Goal: Task Accomplishment & Management: Manage account settings

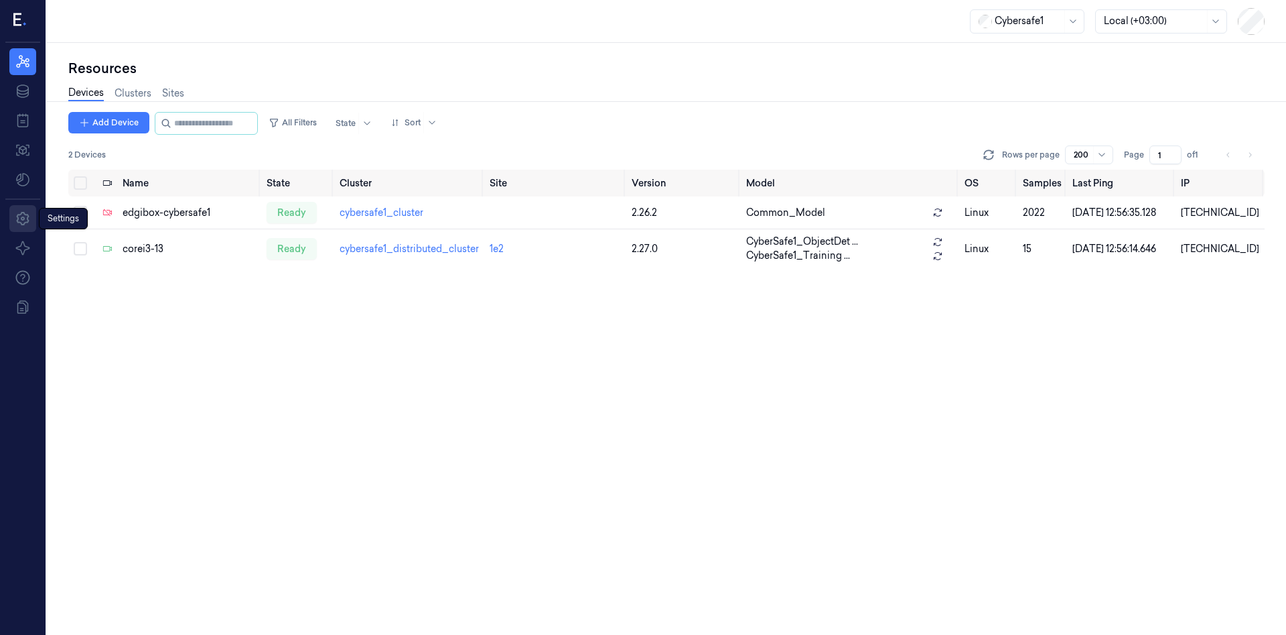
click at [28, 214] on icon at bounding box center [23, 218] width 16 height 16
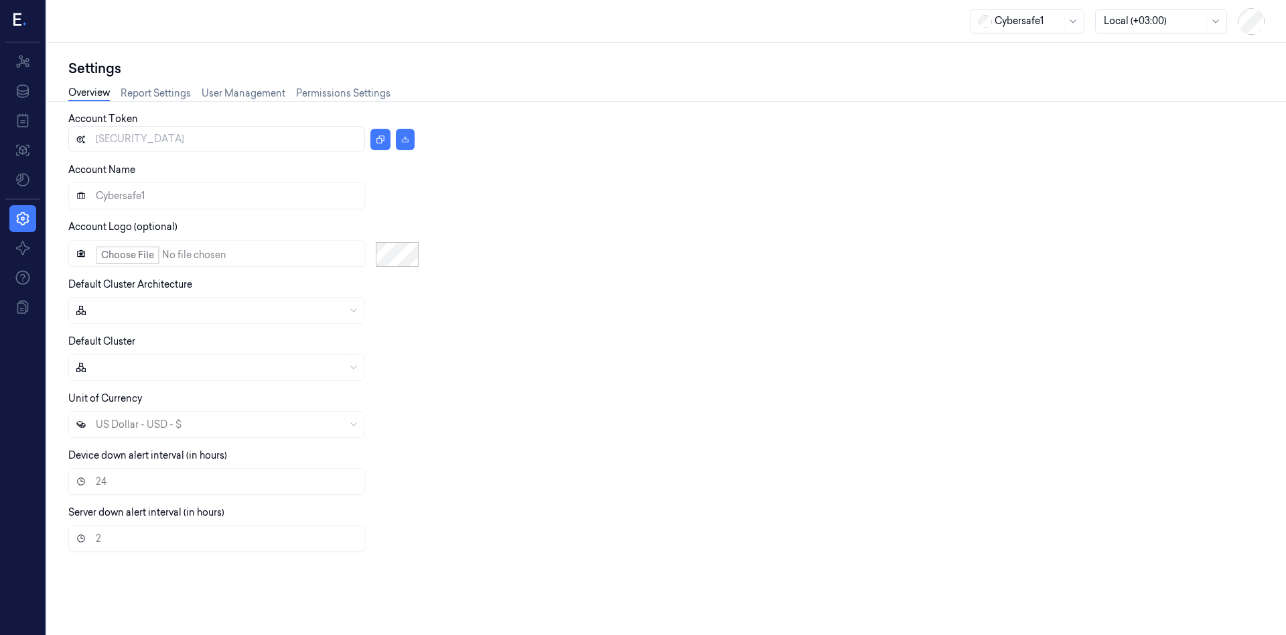
click at [102, 379] on div at bounding box center [661, 367] width 1186 height 27
click at [252, 94] on link "User Management" at bounding box center [244, 93] width 84 height 15
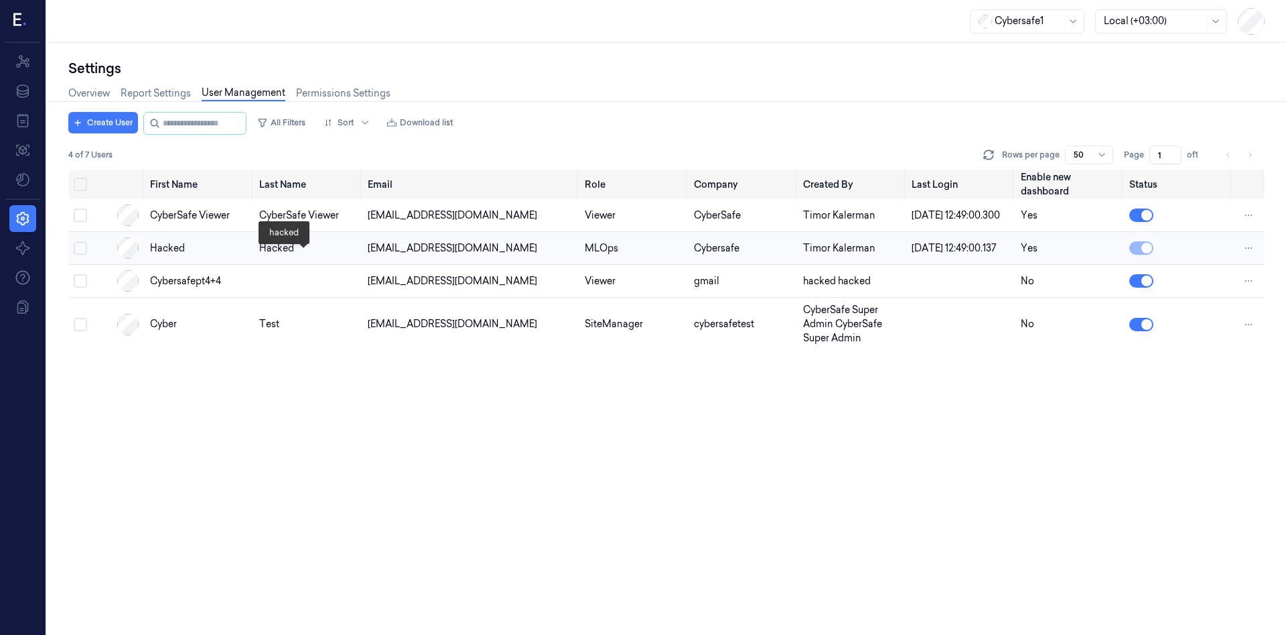
click at [275, 255] on div "hacked" at bounding box center [308, 248] width 98 height 14
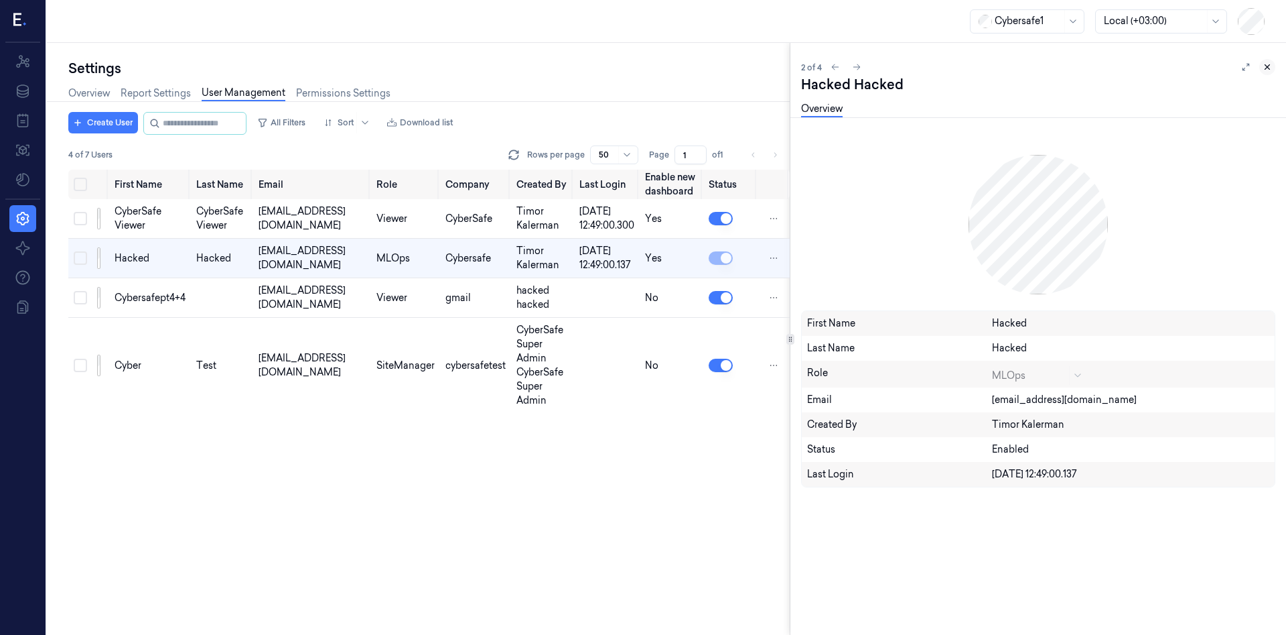
click at [1267, 65] on icon at bounding box center [1267, 66] width 9 height 9
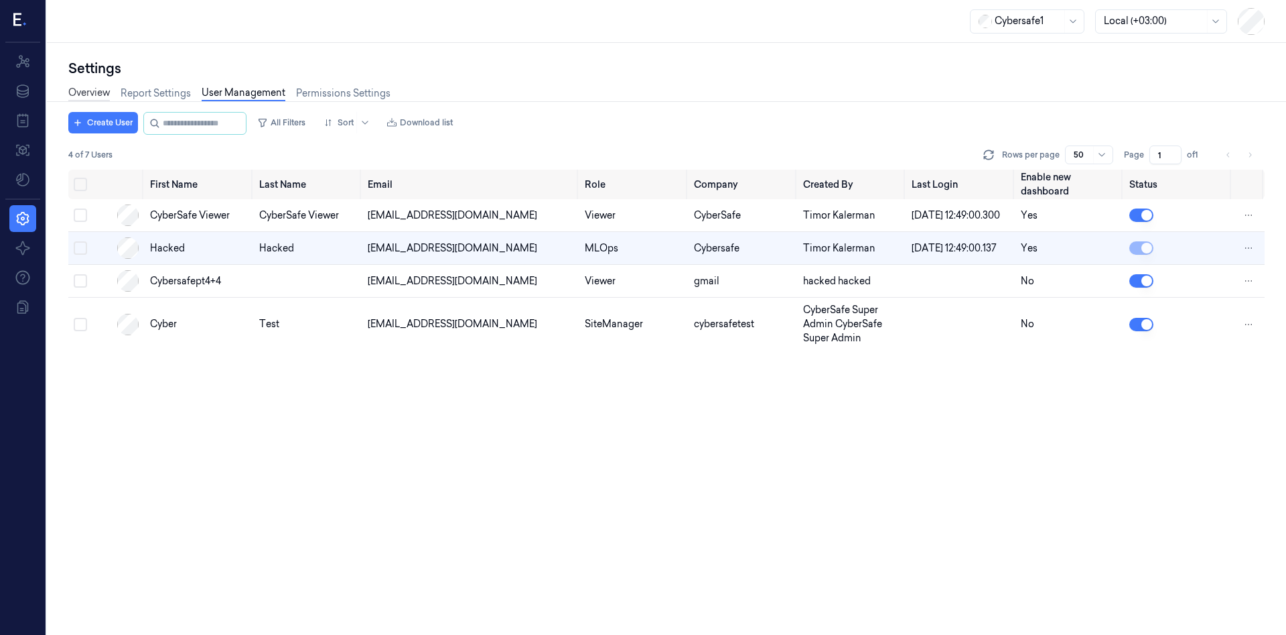
click at [98, 96] on link "Overview" at bounding box center [89, 93] width 42 height 15
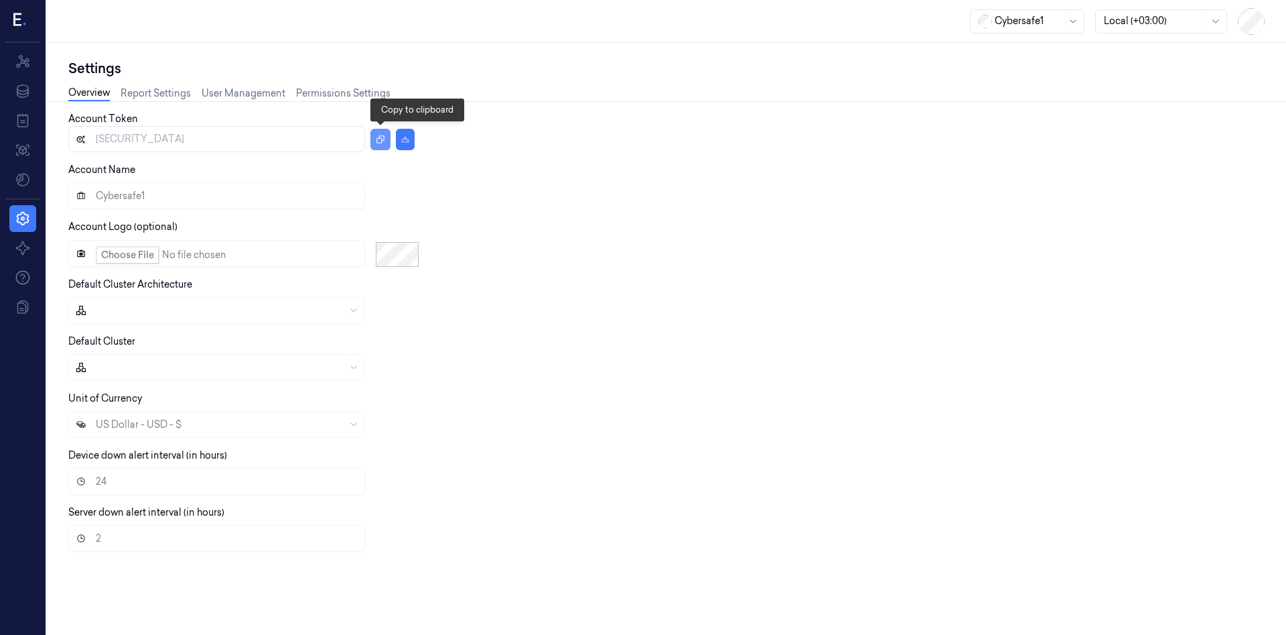
click at [388, 137] on button "button" at bounding box center [381, 139] width 20 height 21
click at [223, 89] on link "User Management" at bounding box center [244, 93] width 84 height 15
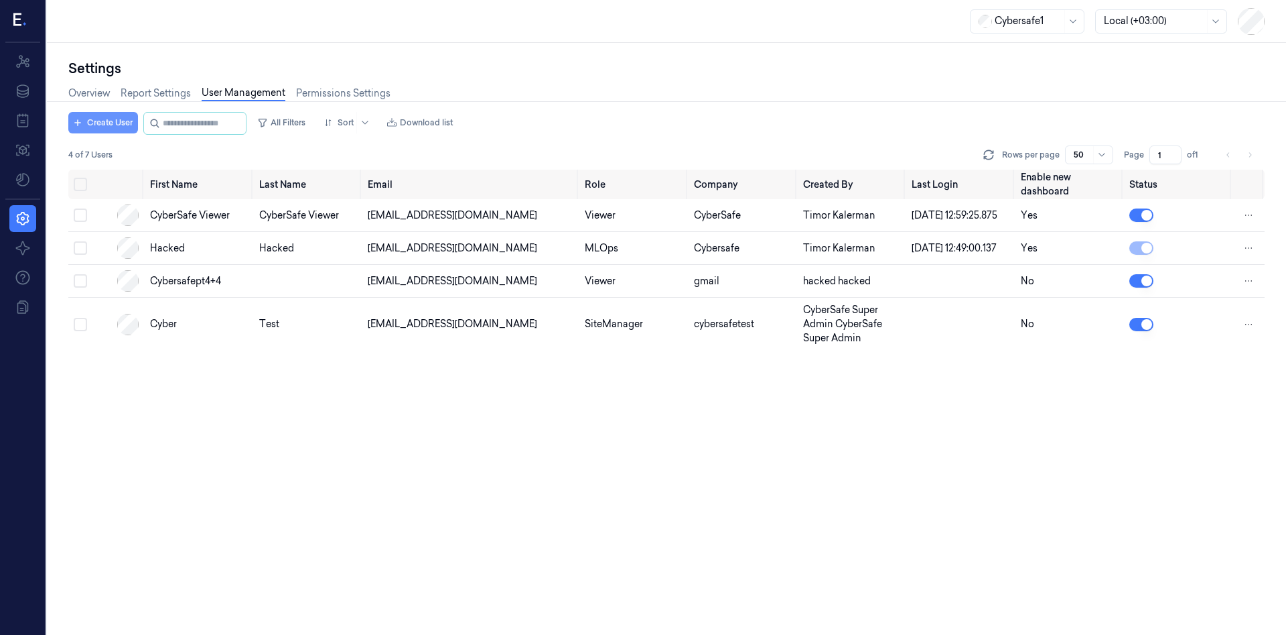
click at [107, 116] on button "Create User" at bounding box center [103, 122] width 70 height 21
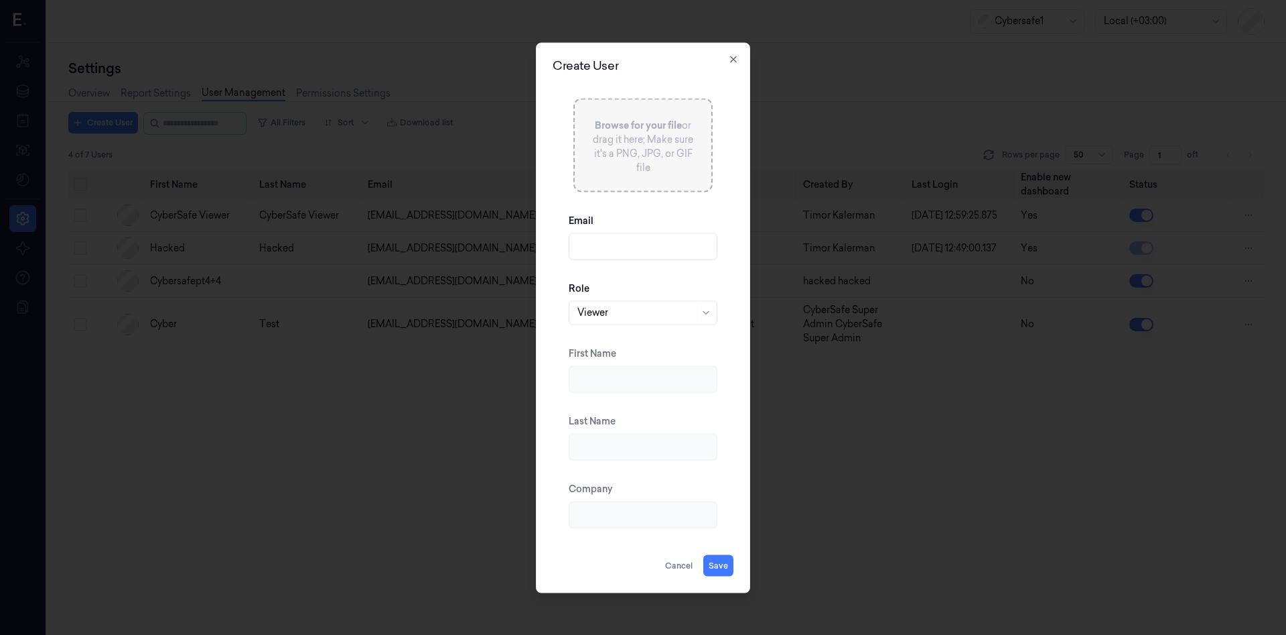
click at [654, 314] on div at bounding box center [636, 313] width 117 height 14
click at [612, 242] on input "Email" at bounding box center [643, 245] width 149 height 27
click at [612, 247] on input "Email" at bounding box center [643, 245] width 149 height 27
type input "[EMAIL_ADDRESS][DOMAIN_NAME]"
click at [724, 568] on button "Save" at bounding box center [719, 564] width 30 height 21
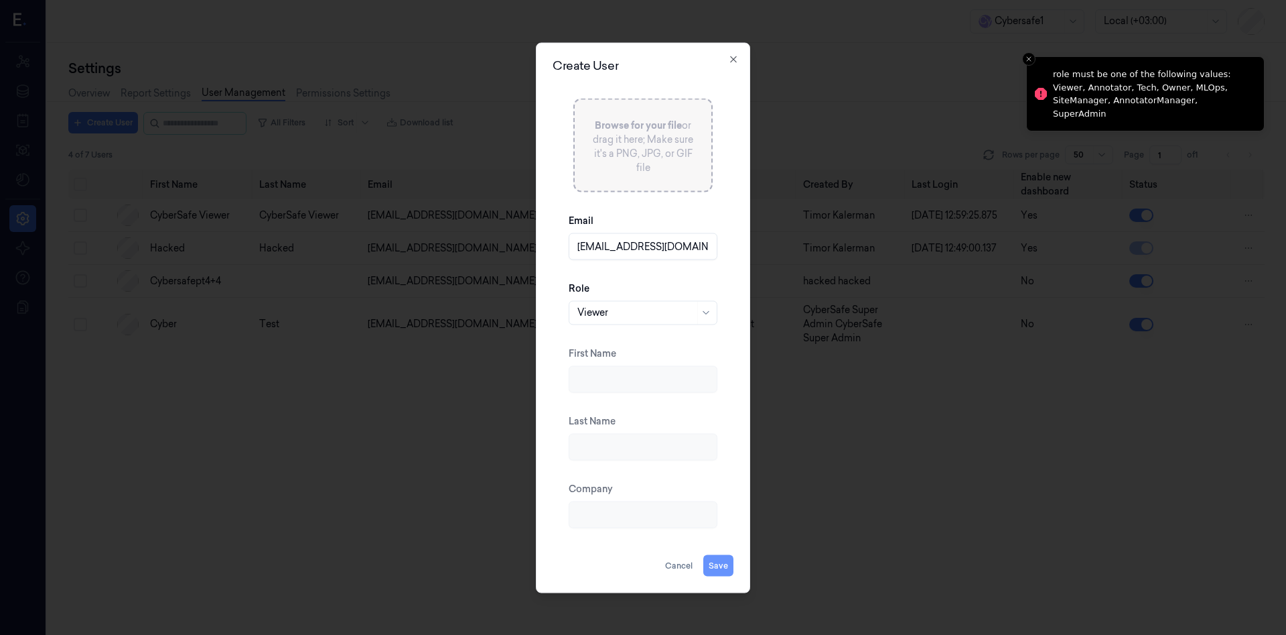
click at [722, 568] on button "Save" at bounding box center [719, 564] width 30 height 21
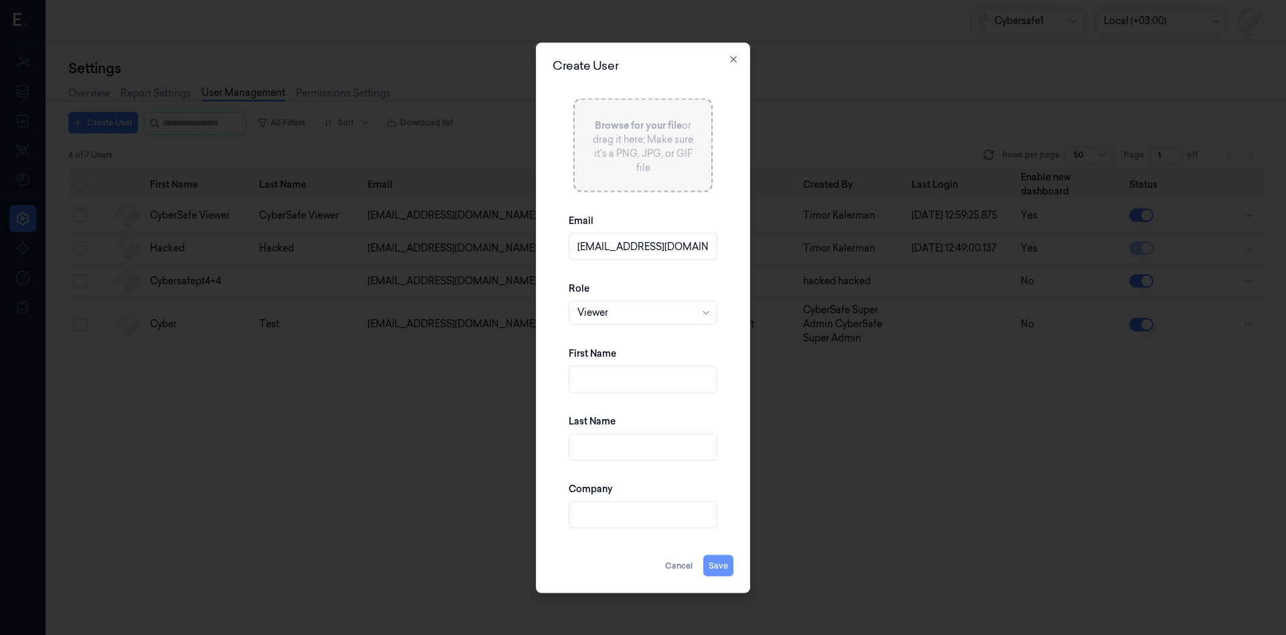
click at [712, 569] on button "Save" at bounding box center [719, 564] width 30 height 21
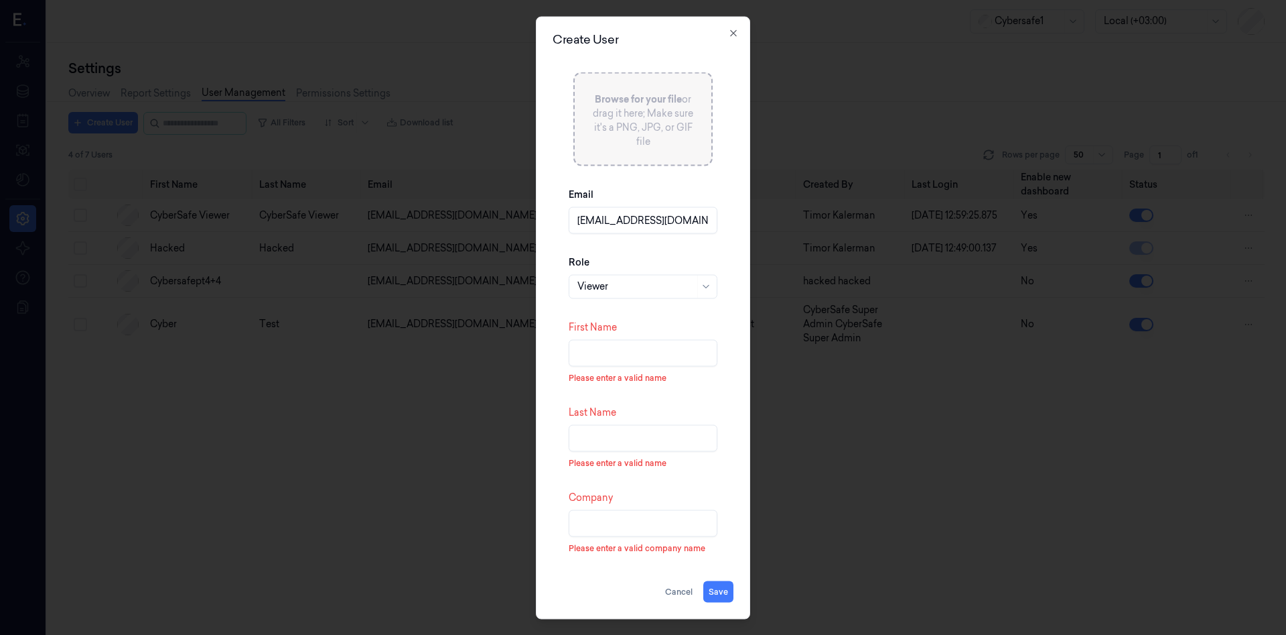
click at [608, 356] on input "First Name" at bounding box center [643, 352] width 149 height 27
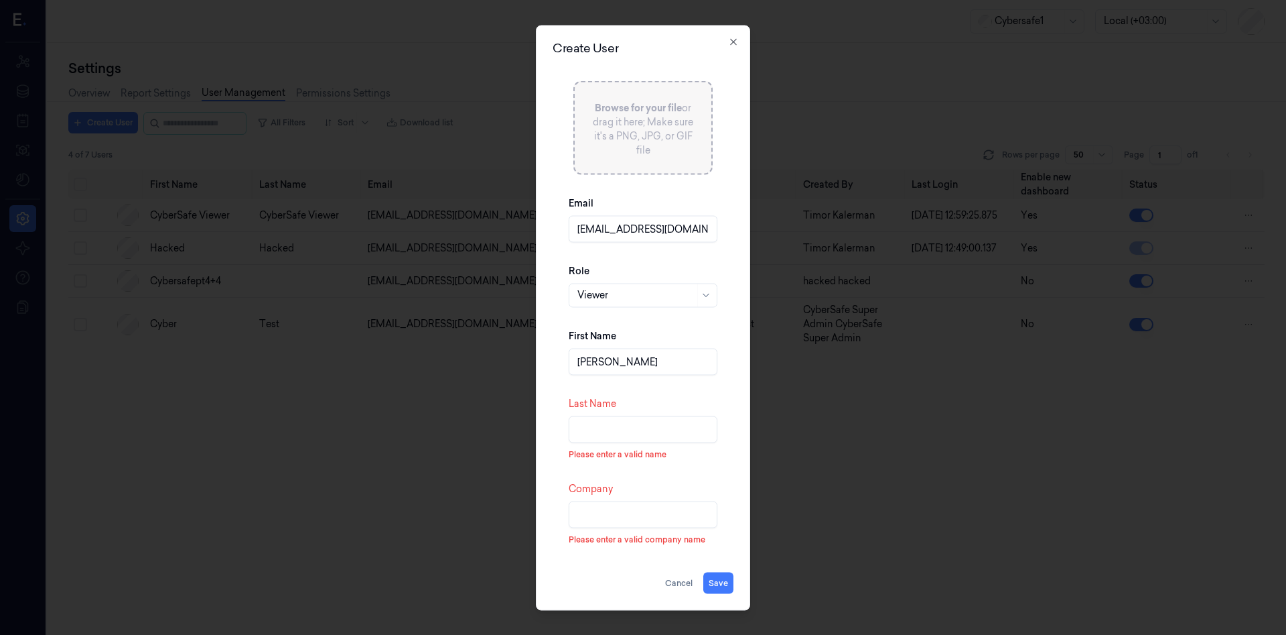
type input "[PERSON_NAME]"
click at [604, 420] on input "Last Name" at bounding box center [643, 428] width 149 height 27
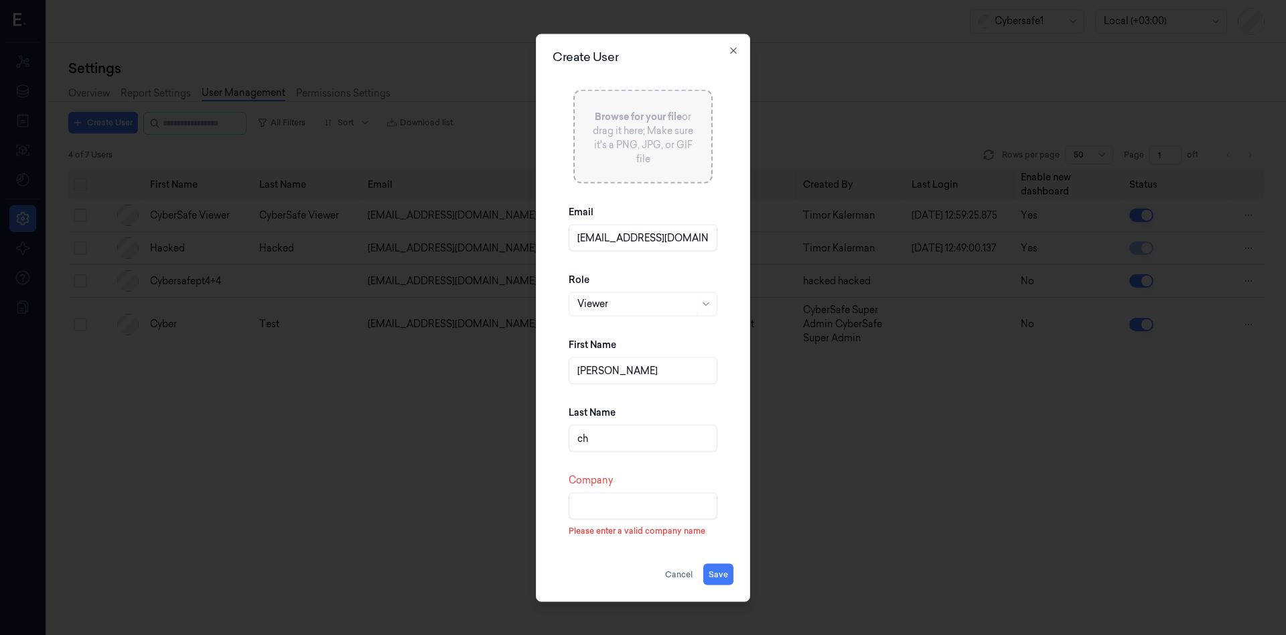
type input "ch"
click at [614, 503] on input "Company" at bounding box center [643, 505] width 149 height 27
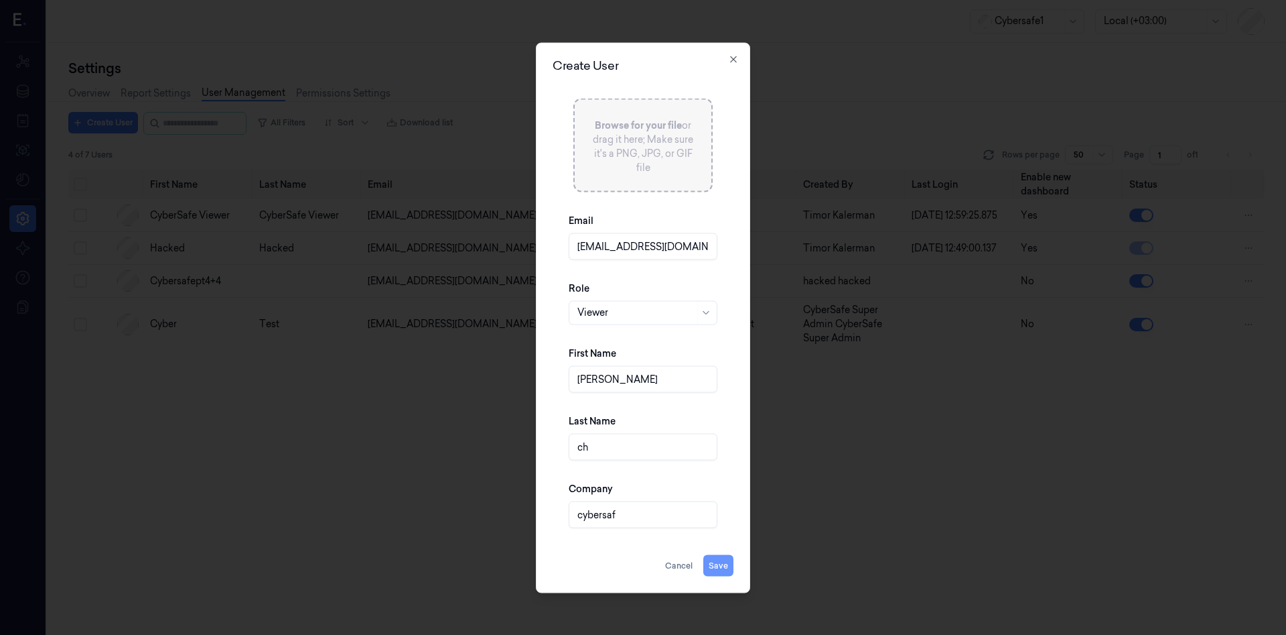
type input "cybersaf"
click at [726, 570] on button "Save" at bounding box center [719, 564] width 30 height 21
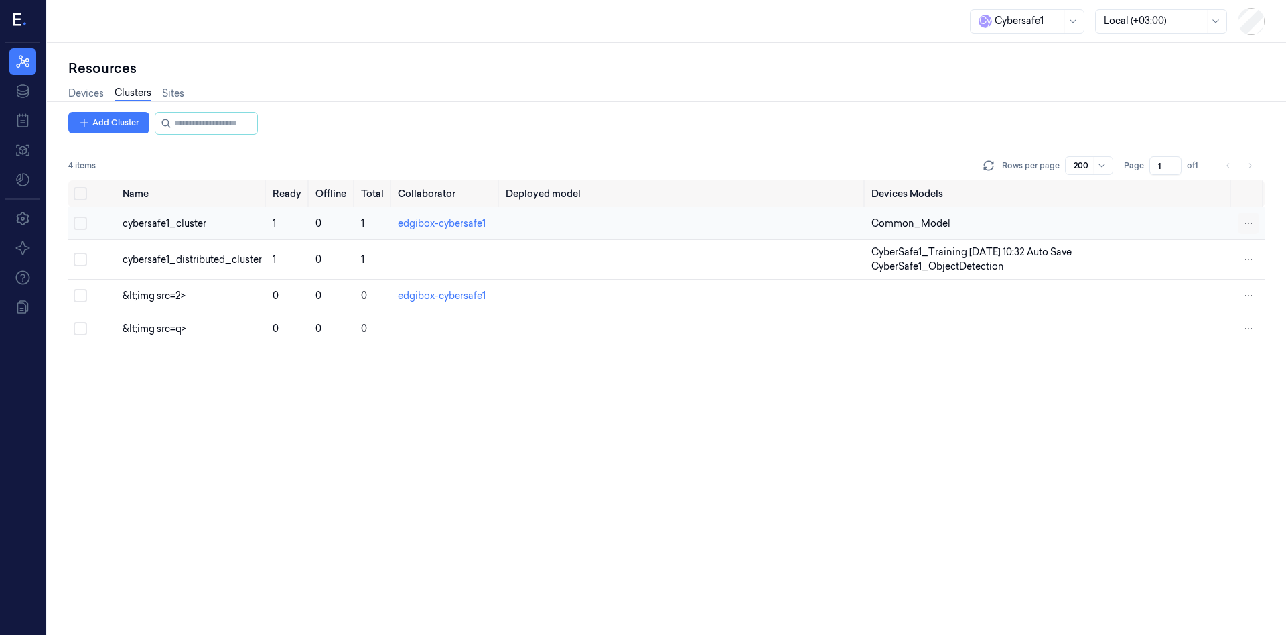
click at [1242, 227] on html "Resources Data Jobs Models Settings About Support Documentation C y Cybersafe1 …" at bounding box center [643, 317] width 1286 height 635
click at [1250, 299] on html "Resources Data Jobs Models Settings About Support Documentation Cybersafe1 Loca…" at bounding box center [643, 317] width 1286 height 635
click at [1250, 297] on html "Resources Data Jobs Models Settings About Support Documentation Cybersafe1 Loca…" at bounding box center [643, 317] width 1286 height 635
click at [1206, 298] on div "Remove" at bounding box center [1192, 296] width 79 height 22
click at [1247, 296] on html "Resources Data Jobs Models Settings About Support Documentation Cybersafe1 Loca…" at bounding box center [643, 317] width 1286 height 635
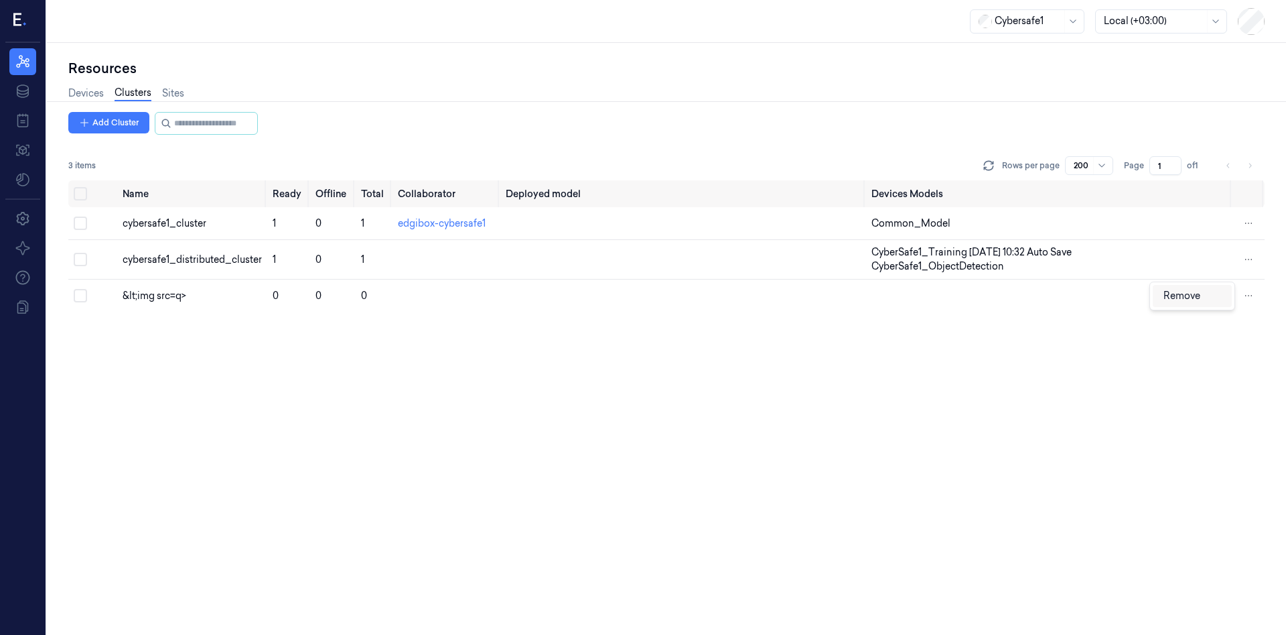
click at [1201, 296] on span "Remove" at bounding box center [1182, 295] width 37 height 12
